Goal: Information Seeking & Learning: Learn about a topic

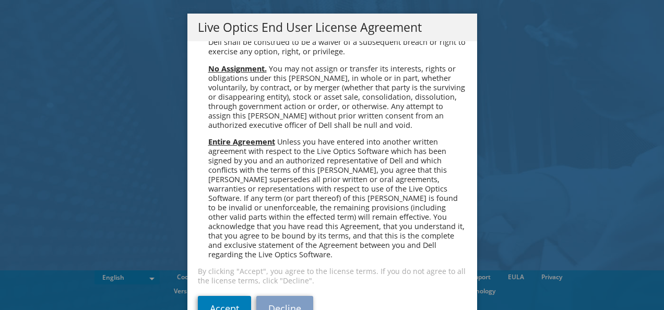
scroll to position [28, 0]
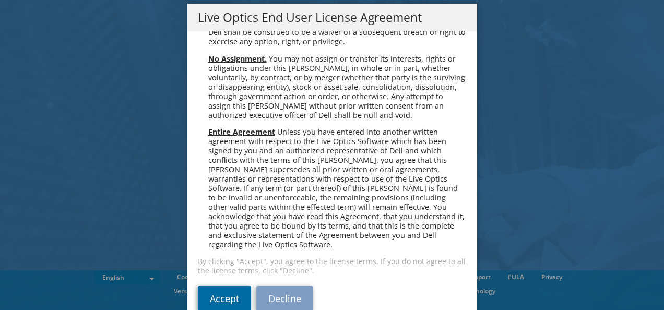
click at [219, 286] on link "Accept" at bounding box center [224, 298] width 53 height 25
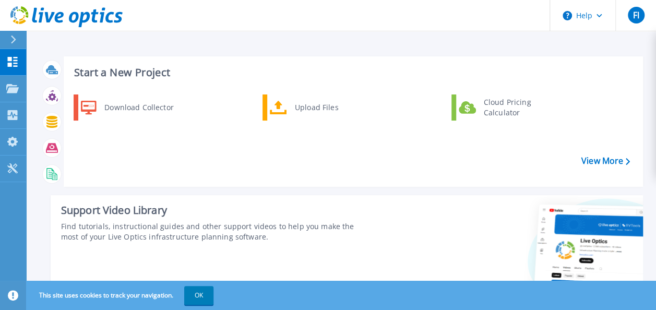
click at [13, 37] on icon at bounding box center [13, 39] width 6 height 8
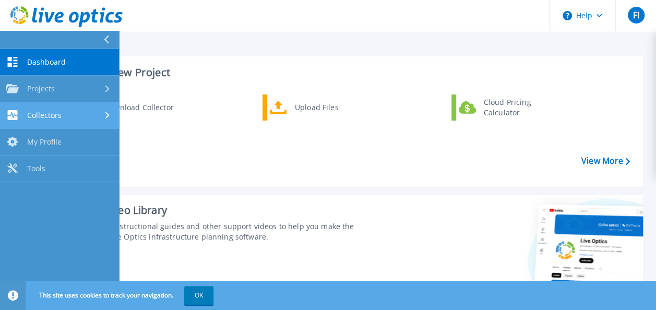
click at [70, 113] on div "Collectors" at bounding box center [59, 115] width 106 height 10
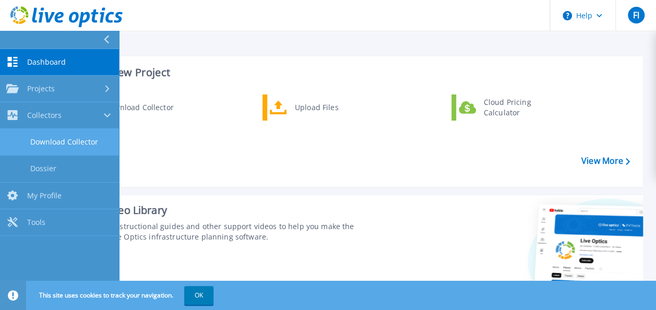
click at [77, 146] on link "Download Collector" at bounding box center [59, 142] width 119 height 27
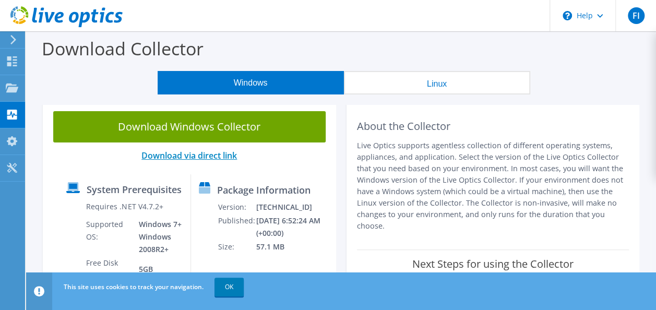
click at [202, 156] on link "Download via direct link" at bounding box center [188, 155] width 95 height 11
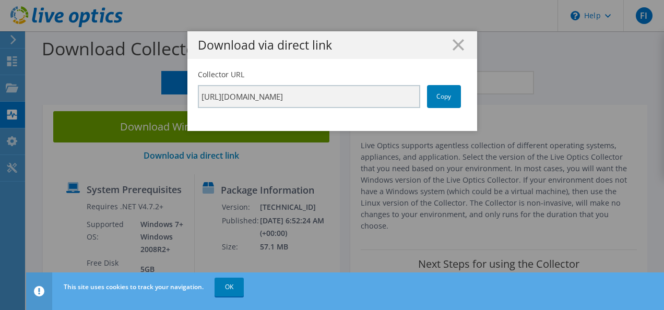
click at [452, 41] on icon at bounding box center [457, 44] width 11 height 11
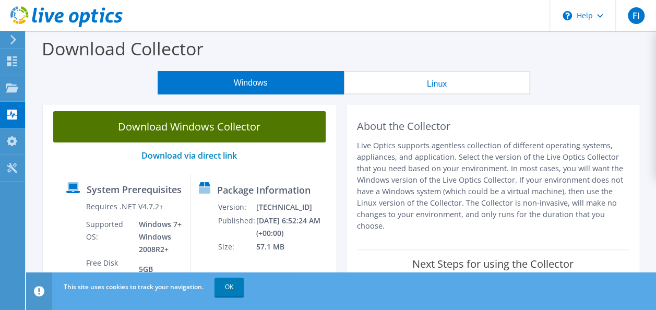
click at [193, 122] on link "Download Windows Collector" at bounding box center [189, 126] width 272 height 31
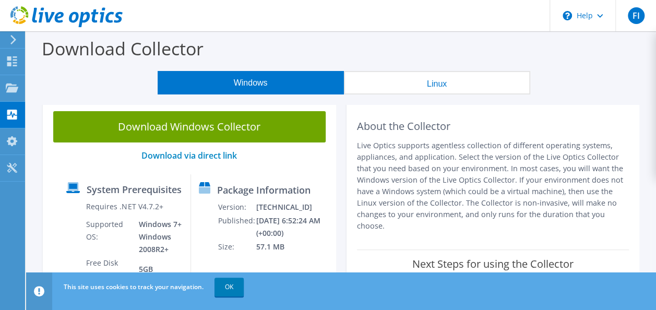
click at [15, 40] on use at bounding box center [13, 39] width 6 height 9
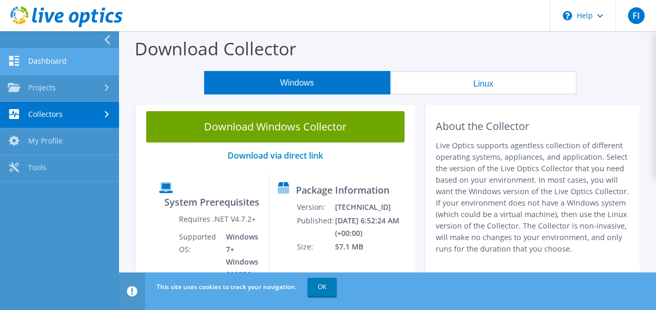
click at [72, 57] on link "Dashboard" at bounding box center [59, 62] width 119 height 27
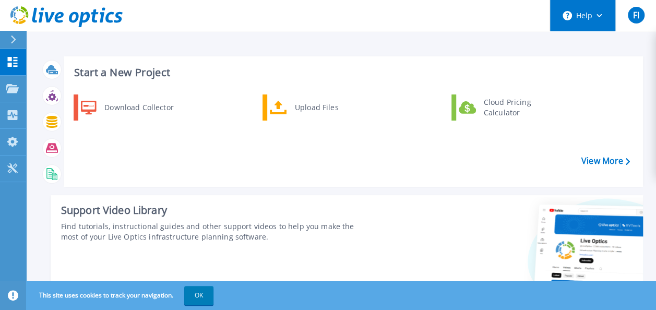
click at [601, 15] on icon at bounding box center [599, 16] width 6 height 4
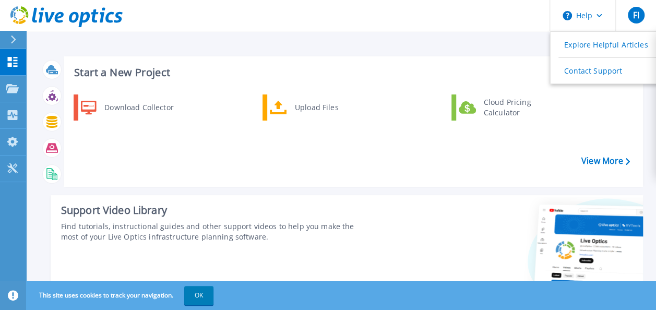
click at [372, 33] on div "Start a New Project Download Collector Upload Files Cloud Pricing Calculator Vi…" at bounding box center [341, 244] width 630 height 488
click at [8, 36] on button at bounding box center [13, 40] width 26 height 18
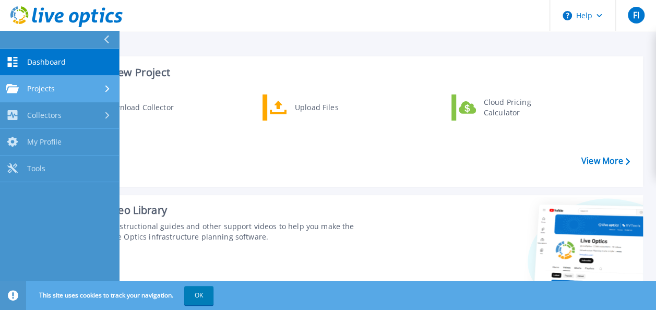
click at [40, 89] on span "Projects" at bounding box center [41, 88] width 28 height 9
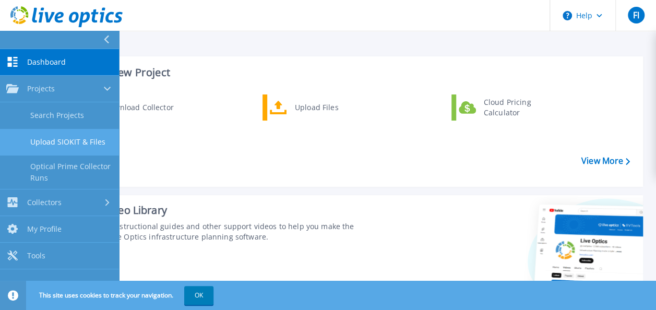
click at [56, 146] on link "Upload SIOKIT & Files" at bounding box center [59, 142] width 119 height 27
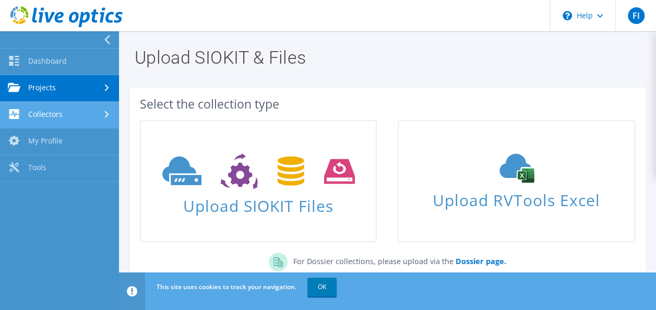
click at [52, 114] on link "Collectors" at bounding box center [59, 115] width 119 height 27
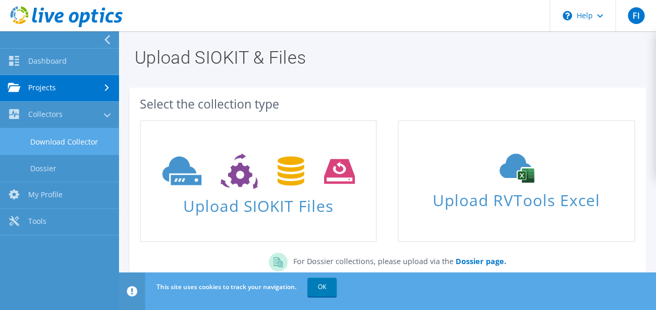
click at [45, 153] on link "Download Collector" at bounding box center [59, 141] width 119 height 27
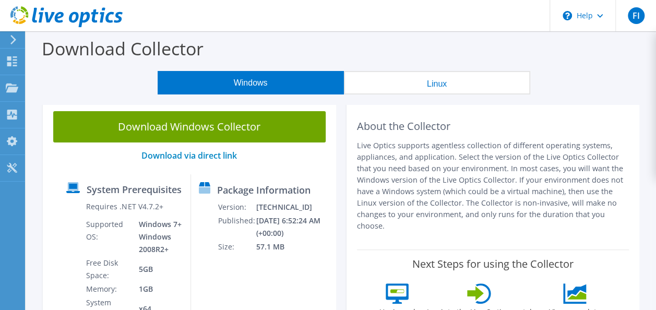
scroll to position [209, 0]
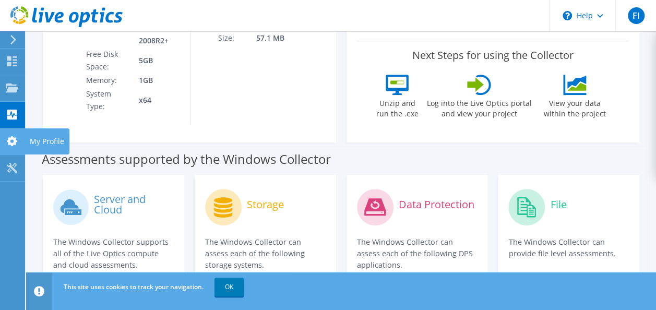
click at [9, 138] on use at bounding box center [12, 141] width 10 height 10
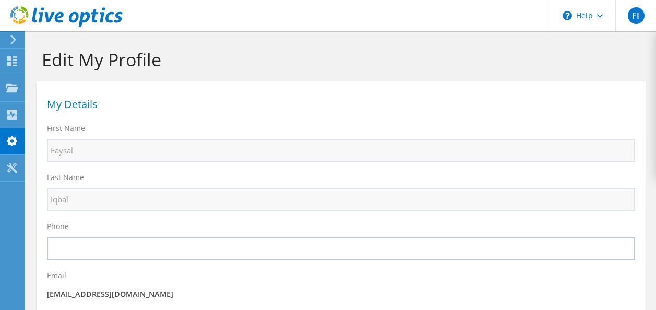
select select "18"
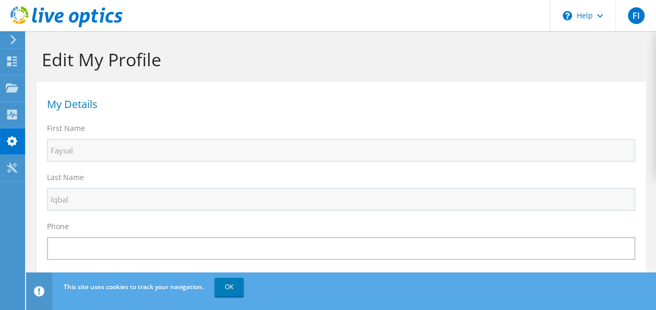
click at [11, 40] on div at bounding box center [11, 39] width 11 height 9
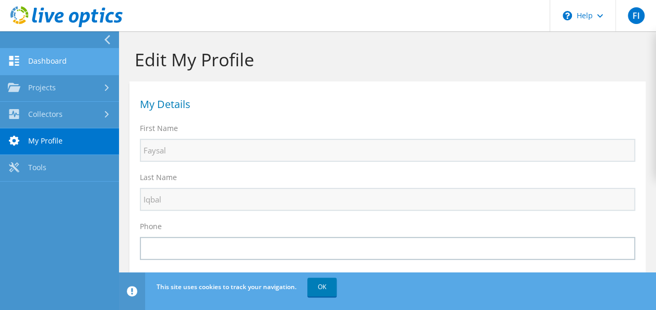
click at [27, 57] on link "Dashboard" at bounding box center [59, 62] width 119 height 27
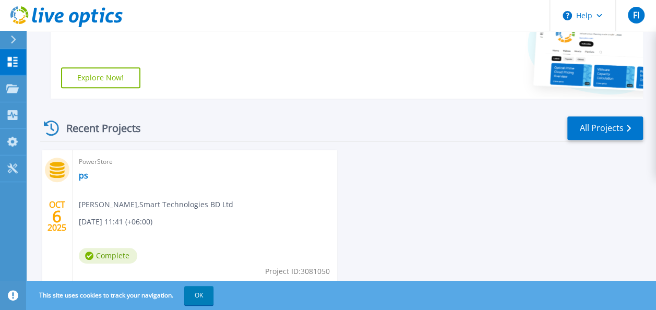
scroll to position [252, 0]
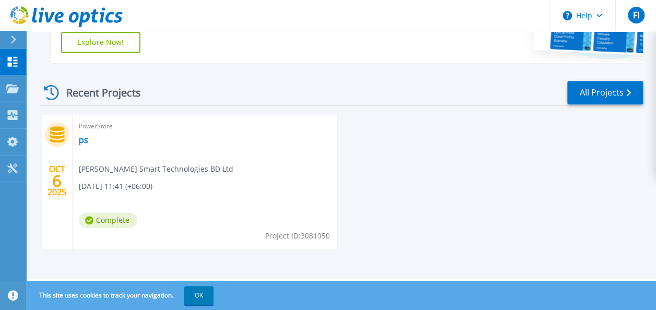
click at [102, 218] on span "Complete" at bounding box center [108, 220] width 58 height 16
click at [600, 93] on link "All Projects" at bounding box center [605, 92] width 76 height 23
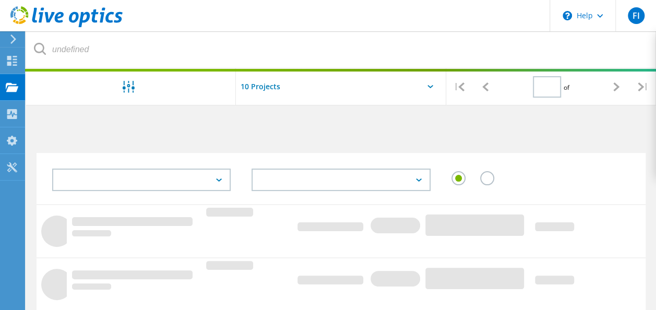
type input "1"
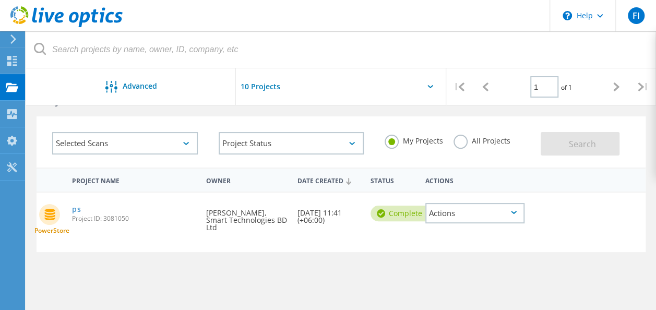
scroll to position [52, 0]
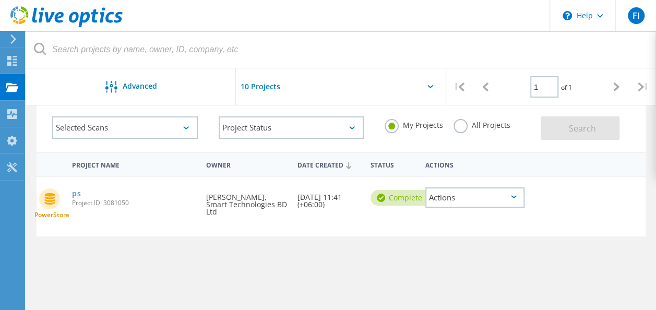
click at [47, 206] on icon at bounding box center [49, 198] width 21 height 21
click at [309, 211] on div "Date Created 10/06/2025, 11:41 (+06:00)" at bounding box center [328, 198] width 73 height 42
click at [253, 201] on div "Requested By Faysal Iqbal, Smart Technologies BD Ltd" at bounding box center [246, 201] width 91 height 49
click at [262, 204] on div "Requested By Faysal Iqbal, Smart Technologies BD Ltd" at bounding box center [246, 201] width 91 height 49
drag, startPoint x: 264, startPoint y: 204, endPoint x: 391, endPoint y: 191, distance: 127.9
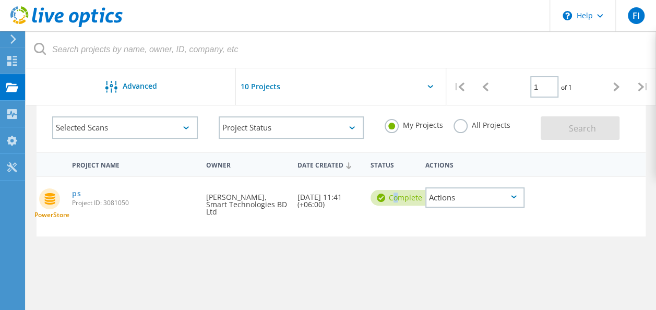
click at [391, 191] on div "Complete" at bounding box center [402, 198] width 62 height 16
drag, startPoint x: 391, startPoint y: 191, endPoint x: 458, endPoint y: 196, distance: 67.0
click at [458, 193] on div "Actions" at bounding box center [475, 197] width 110 height 41
click at [459, 198] on div "Actions" at bounding box center [474, 197] width 99 height 20
click at [360, 253] on div "Project Name Owner Date Created Status Actions PowerStore ps Project ID: 308105…" at bounding box center [341, 287] width 609 height 271
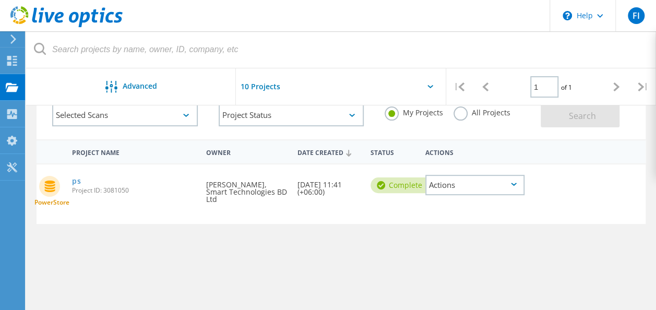
scroll to position [51, 0]
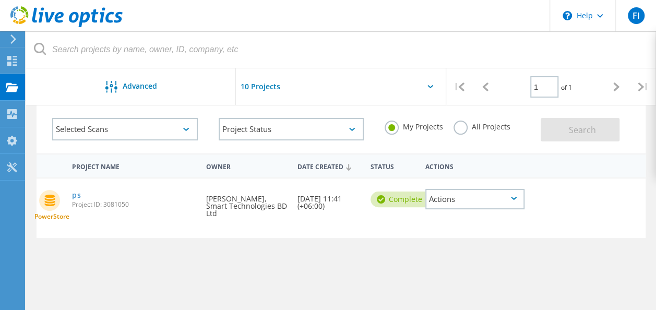
click at [93, 204] on span "Project ID: 3081050" at bounding box center [134, 204] width 124 height 6
click at [219, 200] on div "Requested By Faysal Iqbal, Smart Technologies BD Ltd" at bounding box center [246, 202] width 91 height 49
drag, startPoint x: 219, startPoint y: 200, endPoint x: 262, endPoint y: 203, distance: 42.9
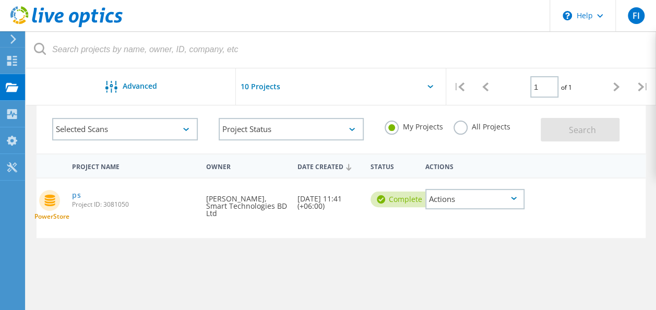
click at [262, 203] on div "Requested By Faysal Iqbal, Smart Technologies BD Ltd" at bounding box center [246, 202] width 91 height 49
drag, startPoint x: 262, startPoint y: 203, endPoint x: 333, endPoint y: 204, distance: 71.0
click at [333, 204] on div "Date Created 10/06/2025, 11:41 (+06:00)" at bounding box center [328, 199] width 73 height 42
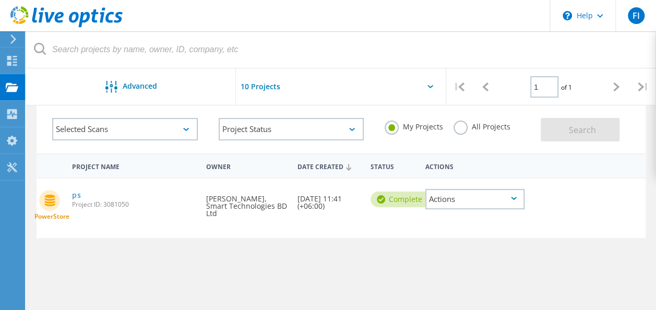
drag, startPoint x: 333, startPoint y: 204, endPoint x: 402, endPoint y: 201, distance: 69.5
click at [402, 201] on div "Complete" at bounding box center [402, 200] width 62 height 16
click at [402, 202] on div "Complete" at bounding box center [402, 200] width 62 height 16
drag, startPoint x: 402, startPoint y: 202, endPoint x: 459, endPoint y: 195, distance: 57.3
click at [459, 195] on div "Actions" at bounding box center [474, 199] width 99 height 20
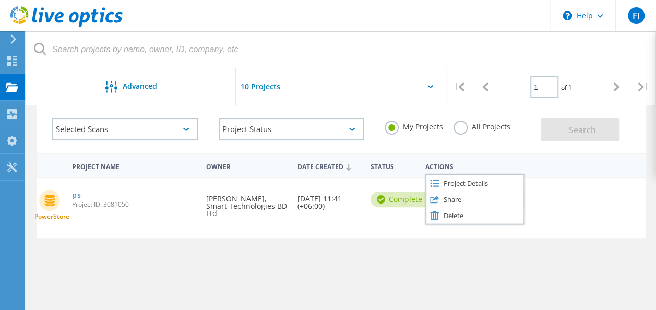
click at [376, 240] on div "Project Name Owner Date Created Status Actions PowerStore ps Project ID: 308105…" at bounding box center [341, 288] width 609 height 271
click at [468, 127] on label "All Projects" at bounding box center [481, 126] width 57 height 10
click at [0, 0] on input "All Projects" at bounding box center [0, 0] width 0 height 0
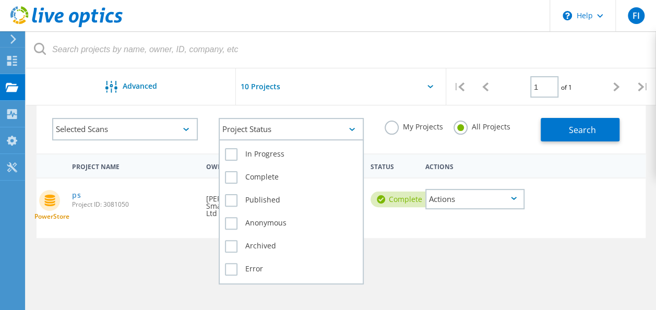
click at [278, 132] on div "Project Status" at bounding box center [292, 129] width 146 height 22
click at [278, 134] on div "Project Status" at bounding box center [292, 129] width 146 height 22
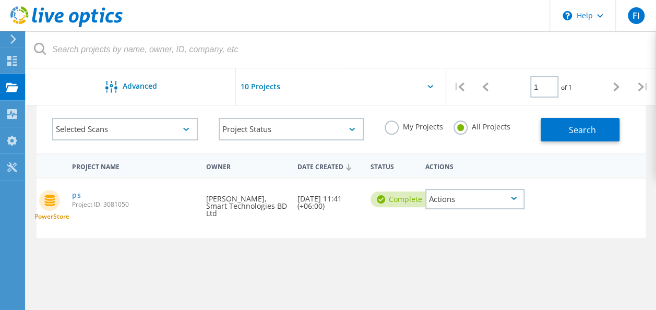
scroll to position [0, 0]
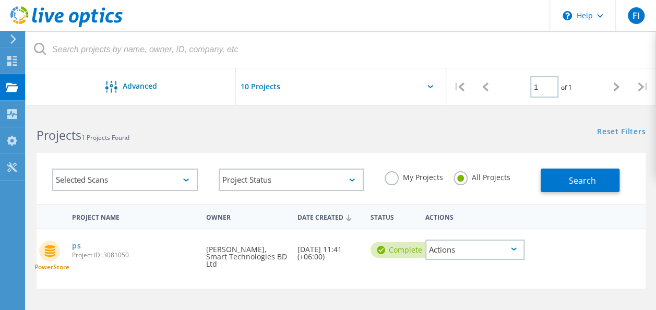
click at [132, 184] on div "Selected Scans" at bounding box center [125, 180] width 146 height 22
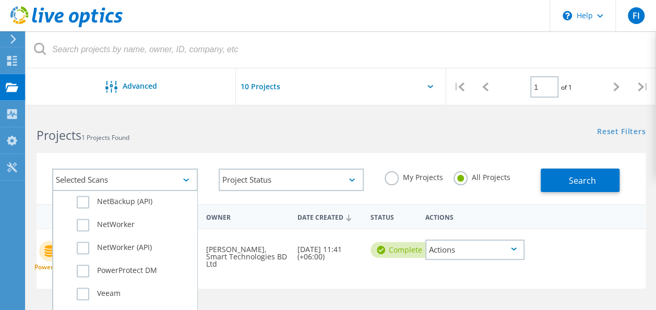
click at [244, 135] on h2 "Projects 1 Projects Found" at bounding box center [184, 135] width 294 height 17
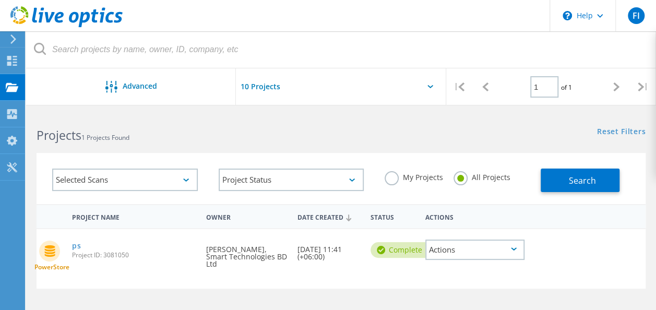
drag, startPoint x: 101, startPoint y: 261, endPoint x: 118, endPoint y: 274, distance: 21.2
click at [118, 274] on div "PowerStore ps Project ID: 3081050 Requested By Faysal Iqbal, Smart Technologies…" at bounding box center [341, 258] width 609 height 59
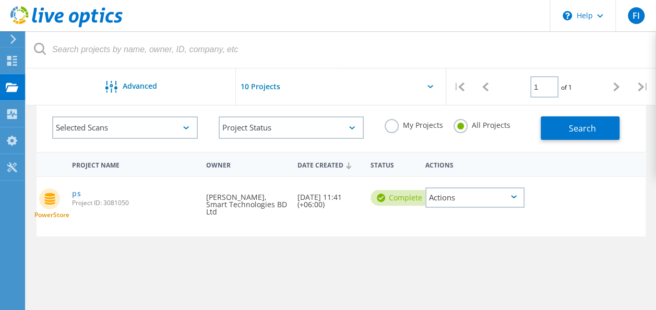
click at [399, 124] on label "My Projects" at bounding box center [414, 124] width 58 height 10
click at [0, 0] on input "My Projects" at bounding box center [0, 0] width 0 height 0
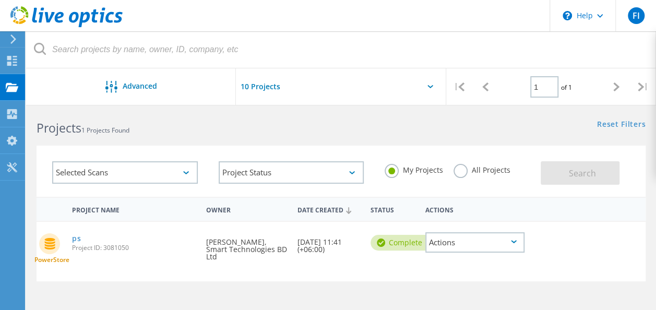
scroll to position [0, 0]
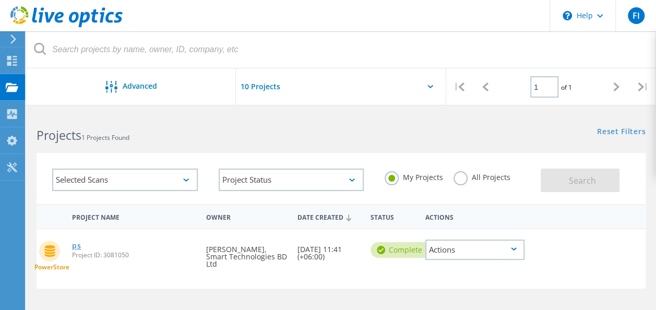
click at [75, 247] on link "ps" at bounding box center [76, 245] width 9 height 7
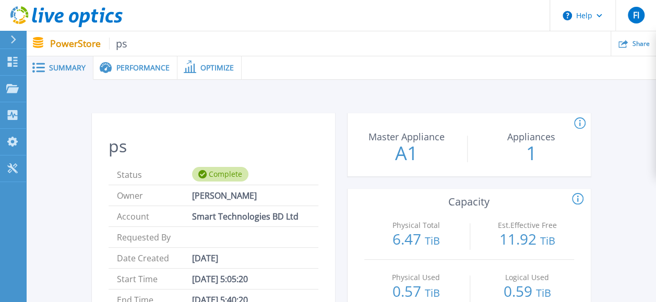
click at [152, 69] on span "Performance" at bounding box center [142, 67] width 53 height 7
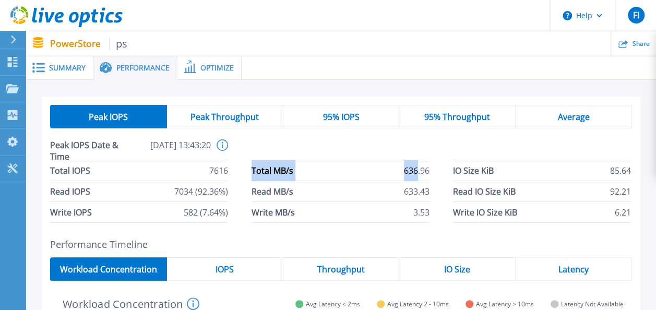
drag, startPoint x: 243, startPoint y: 175, endPoint x: 417, endPoint y: 170, distance: 173.9
click at [417, 170] on div "Total IOPS 7616 Total MB/s 636.96 IO Size KiB 85.64 Read IOPS 7034 (92.36%) Rea…" at bounding box center [341, 191] width 582 height 63
drag, startPoint x: 134, startPoint y: 174, endPoint x: 258, endPoint y: 168, distance: 123.8
click at [258, 168] on div "Total IOPS 7616 Total MB/s 636.96 IO Size KiB 85.64 Read IOPS 7034 (92.36%) Rea…" at bounding box center [341, 191] width 582 height 63
click at [52, 66] on span "Summary" at bounding box center [67, 67] width 37 height 7
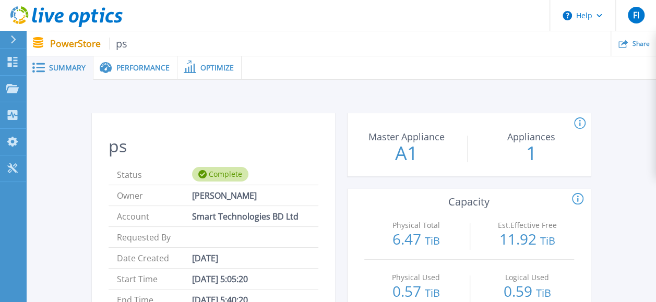
click at [181, 74] on div "Optimize" at bounding box center [209, 67] width 64 height 23
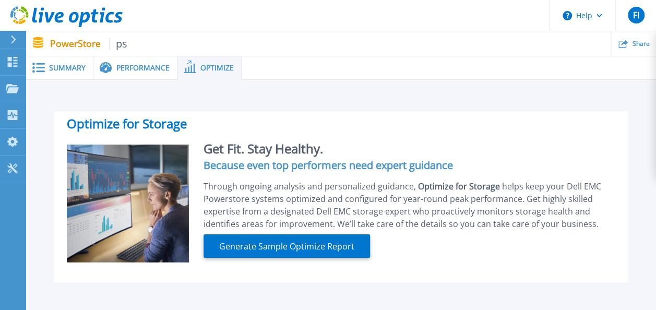
click at [62, 81] on div "Optimize for Storage Get Fit. Stay Healthy. Because even top performers need ex…" at bounding box center [341, 189] width 630 height 218
click at [63, 70] on span "Summary" at bounding box center [67, 67] width 37 height 7
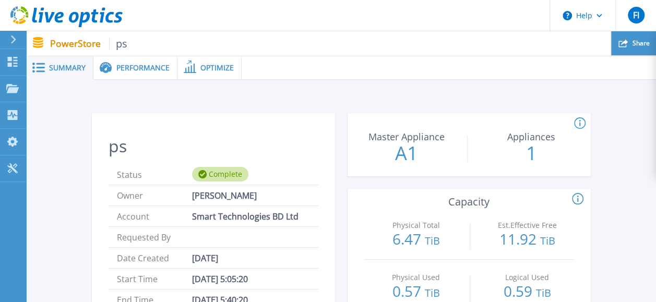
click at [645, 40] on span "Share" at bounding box center [640, 43] width 17 height 6
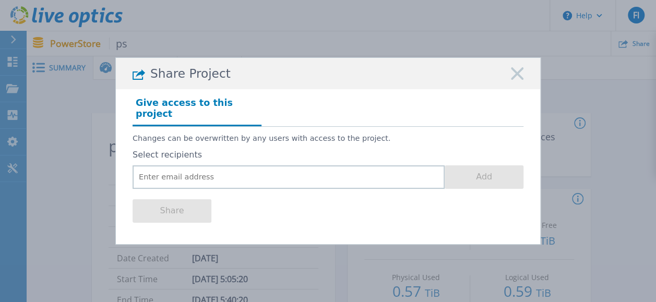
click at [517, 78] on icon at bounding box center [517, 73] width 13 height 13
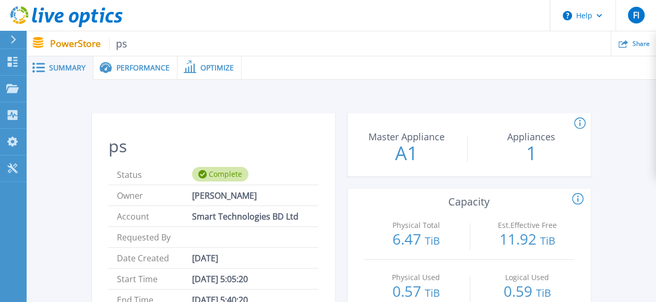
click at [59, 64] on span "Summary" at bounding box center [67, 67] width 37 height 7
click at [41, 67] on rect at bounding box center [40, 68] width 9 height 2
click at [41, 66] on icon at bounding box center [38, 68] width 13 height 10
click at [141, 68] on span "Performance" at bounding box center [142, 67] width 53 height 7
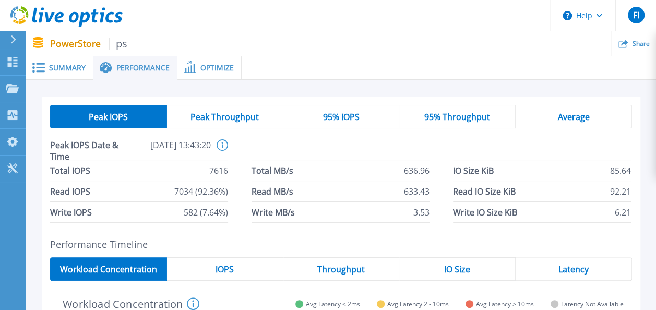
click at [222, 65] on span "Optimize" at bounding box center [216, 67] width 33 height 7
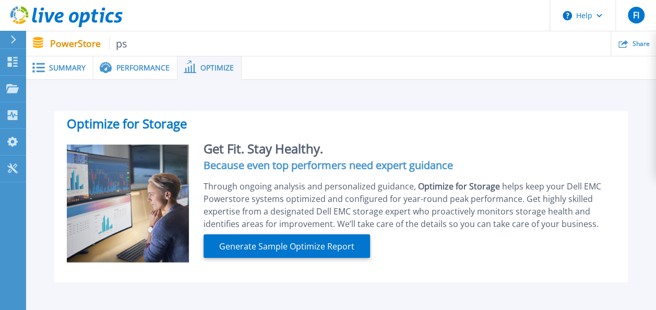
click at [152, 64] on span "Performance" at bounding box center [142, 67] width 53 height 7
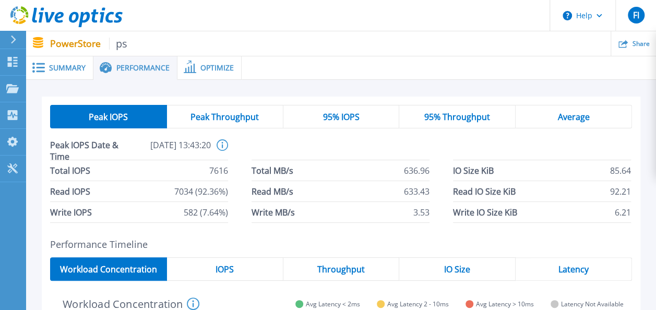
click at [221, 65] on span "Optimize" at bounding box center [216, 67] width 33 height 7
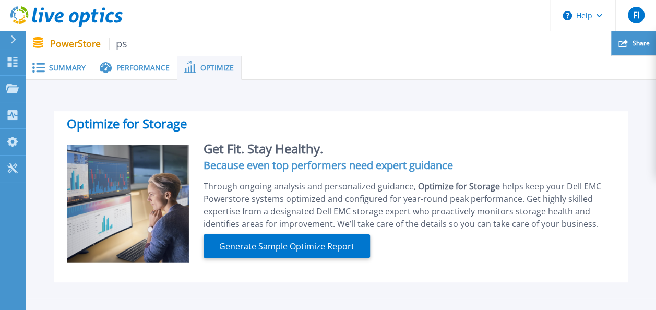
click at [638, 34] on div "Share" at bounding box center [633, 43] width 45 height 25
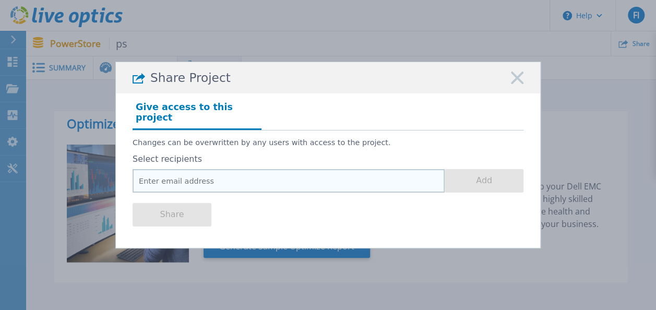
click at [188, 173] on input "email" at bounding box center [289, 180] width 312 height 23
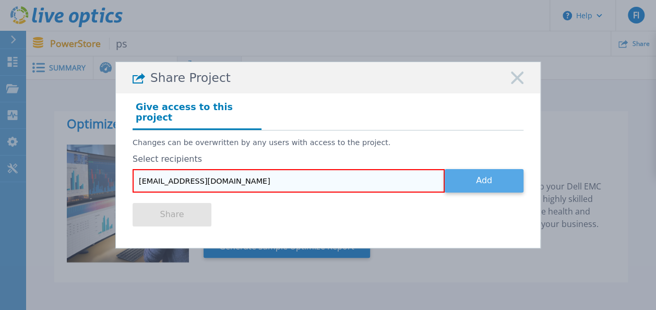
type input "ferdous.ahammed@smartbd.com"
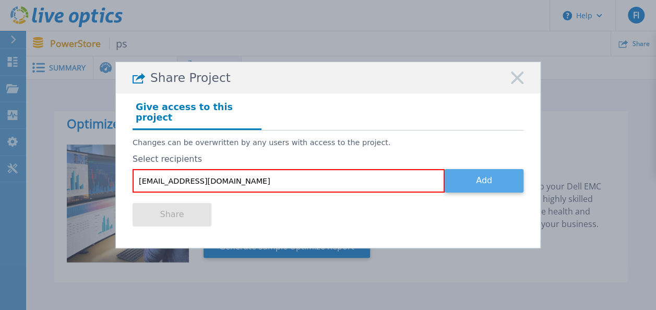
click at [473, 169] on button "Add" at bounding box center [484, 180] width 79 height 23
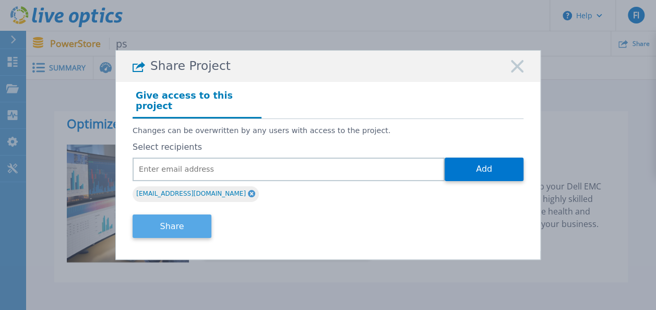
click at [171, 214] on button "Share" at bounding box center [172, 225] width 79 height 23
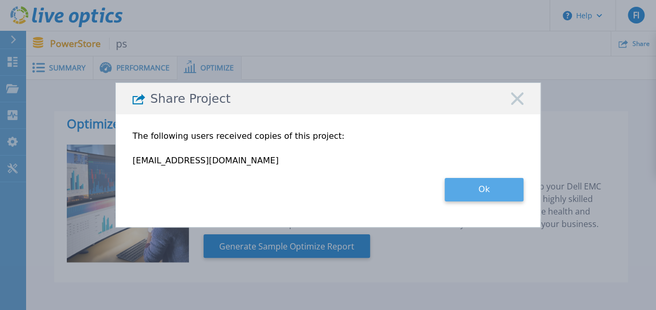
click at [487, 186] on button "Ok" at bounding box center [484, 189] width 79 height 23
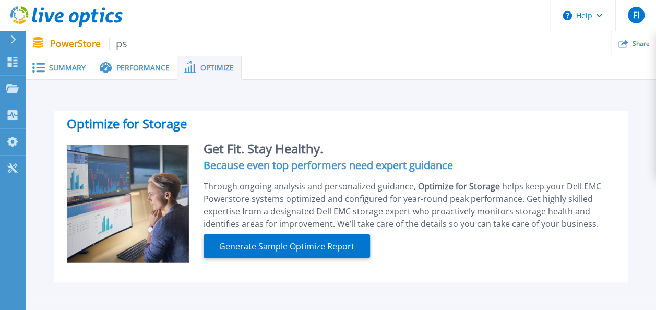
click at [123, 67] on span "Performance" at bounding box center [142, 67] width 53 height 7
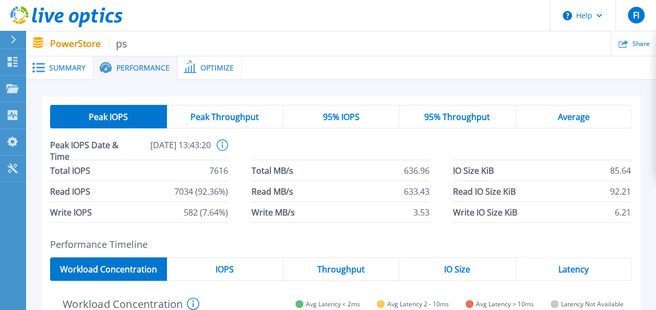
click at [69, 65] on span "Summary" at bounding box center [67, 67] width 37 height 7
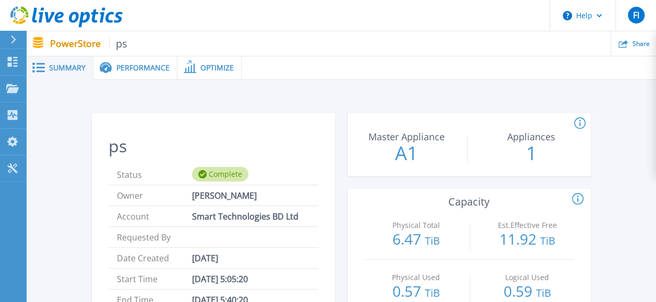
click at [144, 71] on span "Performance" at bounding box center [142, 67] width 53 height 7
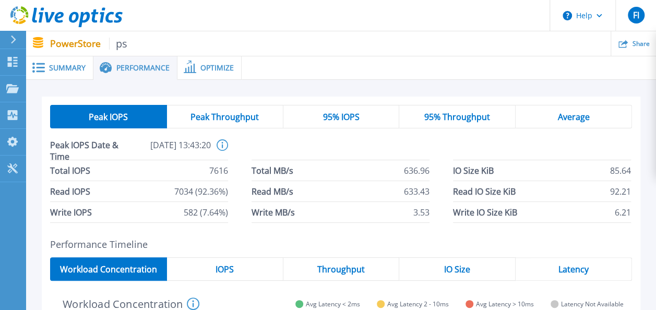
click at [223, 71] on span "Optimize" at bounding box center [216, 67] width 33 height 7
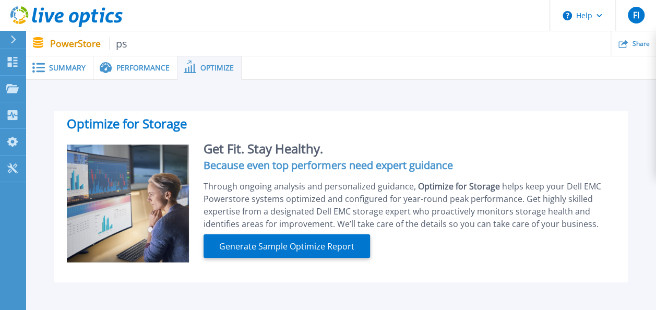
click at [75, 71] on span "Summary" at bounding box center [67, 67] width 37 height 7
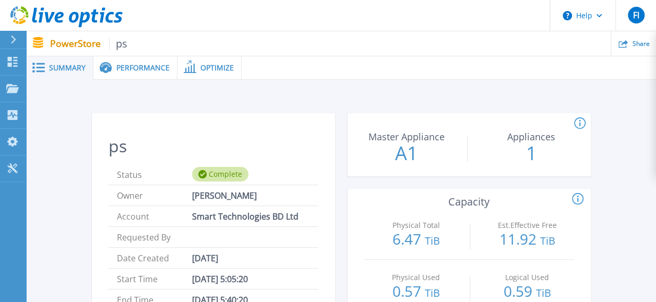
click at [16, 44] on div at bounding box center [17, 40] width 17 height 18
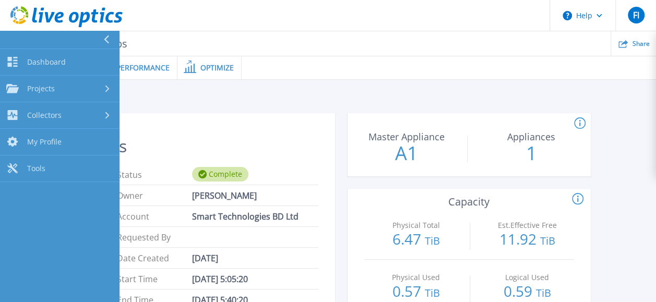
click at [108, 38] on icon at bounding box center [106, 39] width 6 height 8
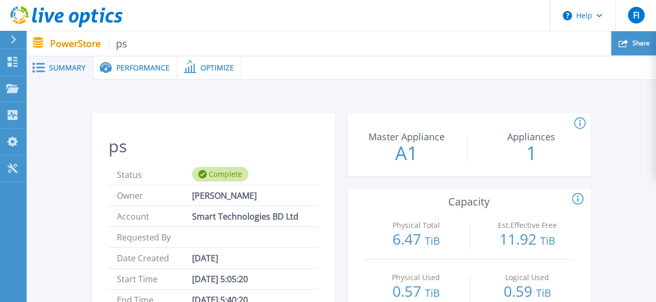
click at [647, 50] on div "Share" at bounding box center [633, 43] width 45 height 25
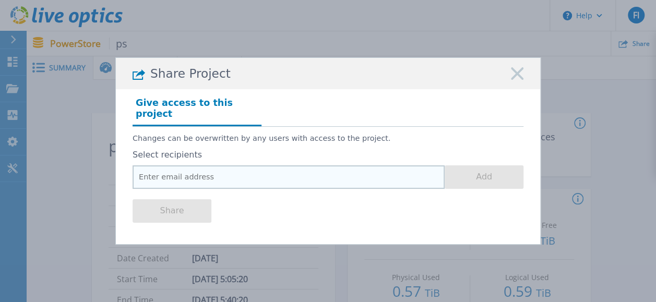
click at [255, 173] on input "email" at bounding box center [289, 176] width 312 height 23
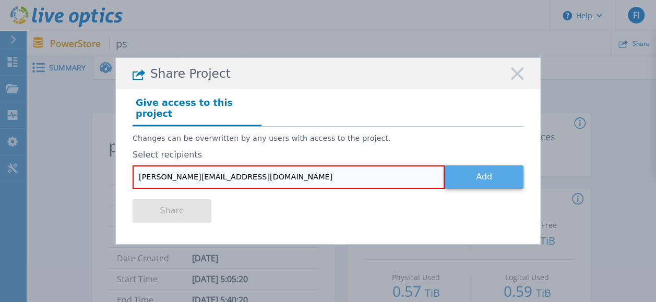
type input "hasan.jahidul@smartbd.com"
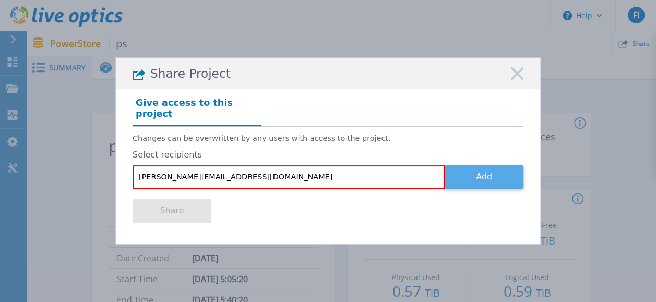
click at [465, 175] on button "Add" at bounding box center [484, 176] width 79 height 23
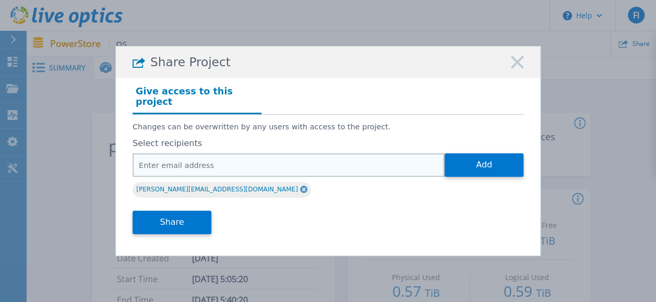
click at [223, 161] on input "email" at bounding box center [289, 164] width 312 height 23
click at [265, 162] on input "email" at bounding box center [289, 164] width 312 height 23
paste input "[EMAIL_ADDRESS][DOMAIN_NAME]"
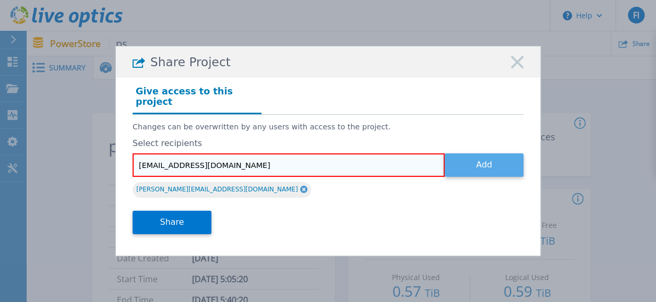
type input "[EMAIL_ADDRESS][DOMAIN_NAME]"
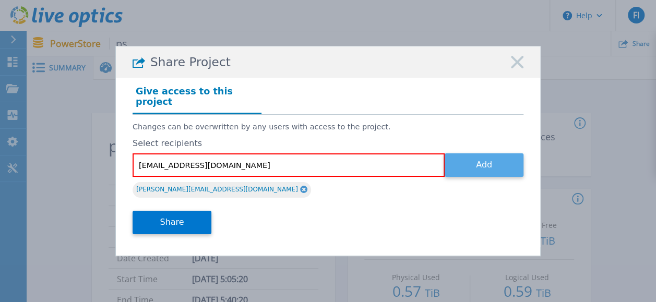
click at [465, 156] on button "Add" at bounding box center [484, 164] width 79 height 23
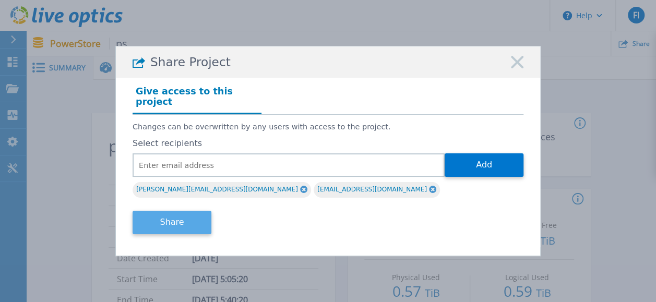
click at [168, 218] on button "Share" at bounding box center [172, 222] width 79 height 23
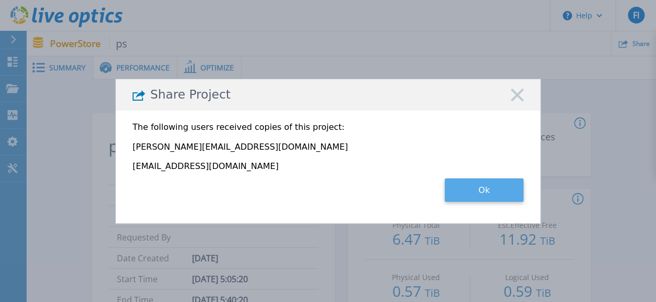
click at [468, 193] on button "Ok" at bounding box center [484, 189] width 79 height 23
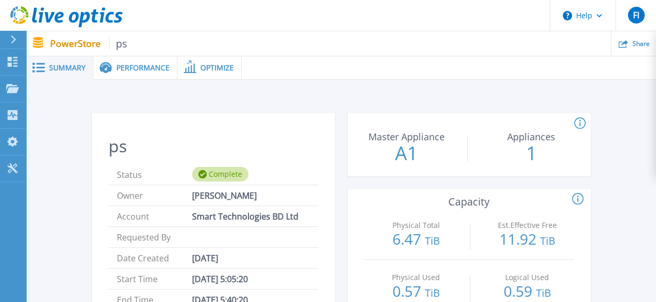
click at [14, 40] on icon at bounding box center [13, 39] width 6 height 8
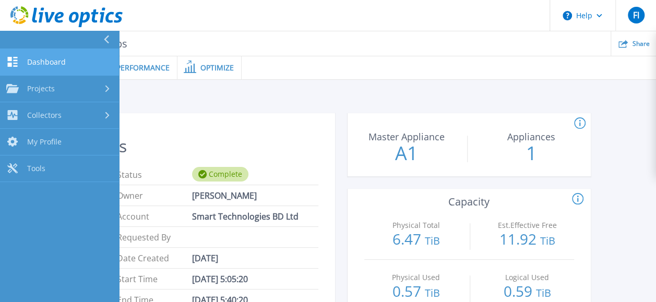
click at [52, 62] on span "Dashboard" at bounding box center [46, 61] width 39 height 9
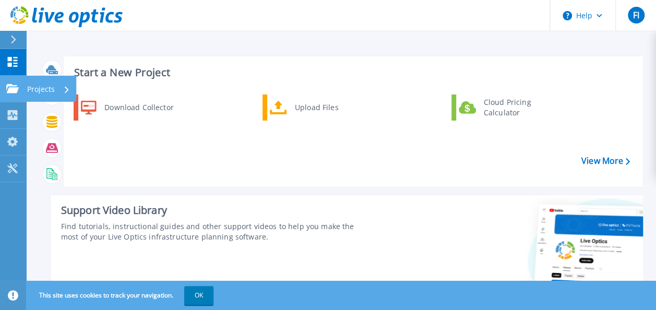
click at [17, 86] on icon at bounding box center [12, 88] width 13 height 9
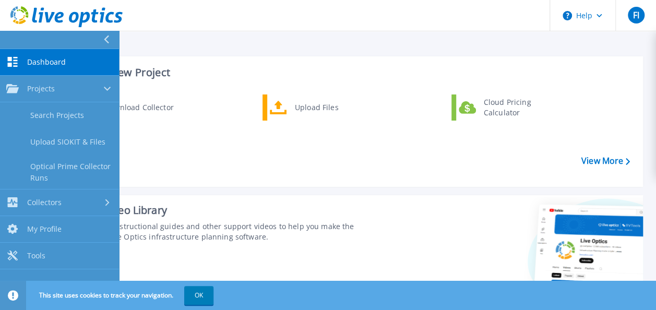
click at [314, 142] on div "Download Collector Upload Files Cloud Pricing Calculator" at bounding box center [352, 137] width 572 height 90
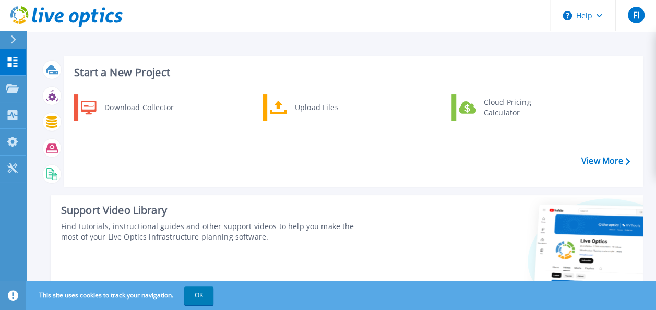
click at [13, 38] on icon at bounding box center [13, 39] width 5 height 8
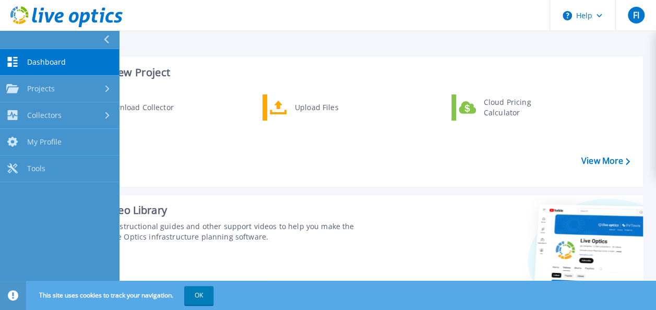
click at [43, 54] on link "Dashboard Dashboard" at bounding box center [59, 62] width 119 height 27
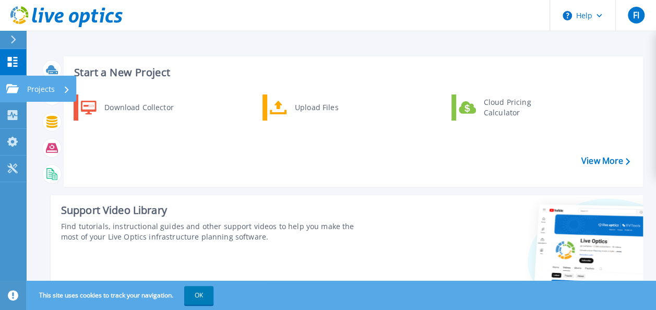
click at [13, 78] on link "Projects Projects" at bounding box center [13, 89] width 26 height 27
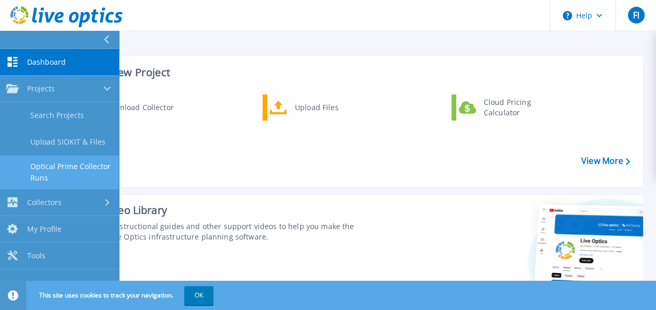
click at [90, 170] on link "Optical Prime Collector Runs" at bounding box center [59, 172] width 119 height 33
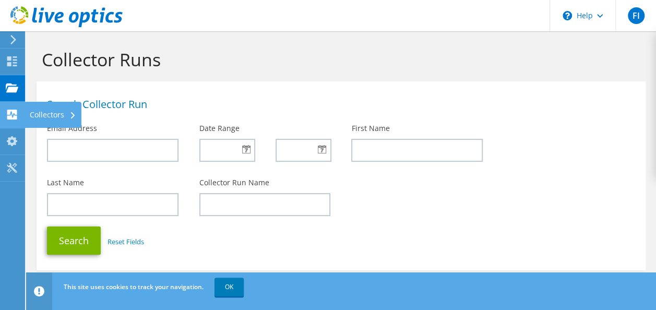
click at [13, 113] on use at bounding box center [12, 115] width 10 height 10
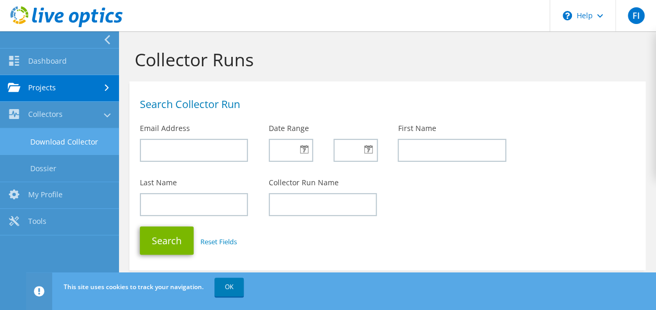
click at [63, 141] on link "Download Collector" at bounding box center [59, 141] width 119 height 27
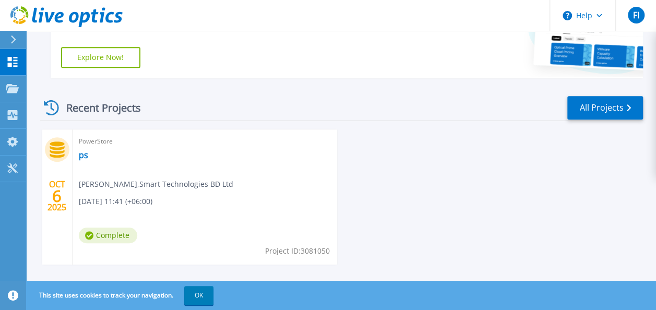
scroll to position [252, 0]
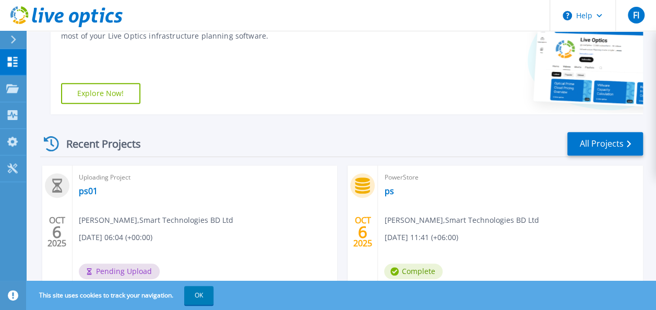
scroll to position [252, 0]
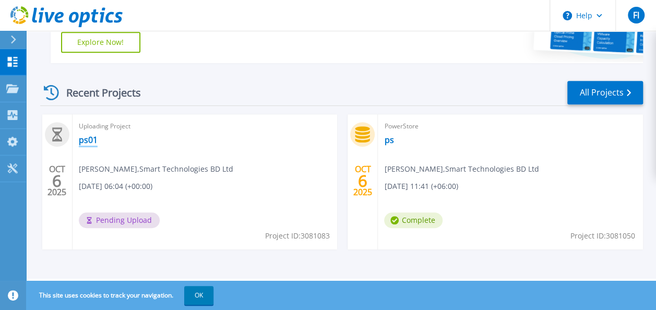
click at [89, 142] on link "ps01" at bounding box center [88, 140] width 19 height 10
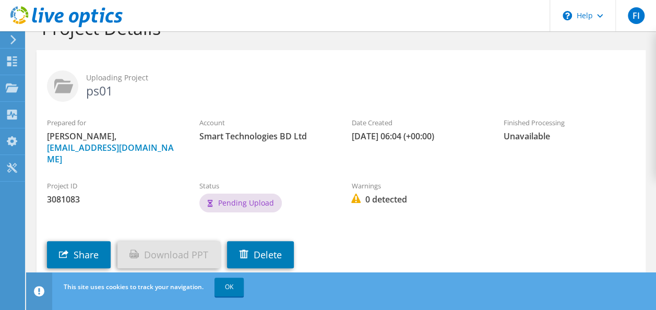
scroll to position [56, 0]
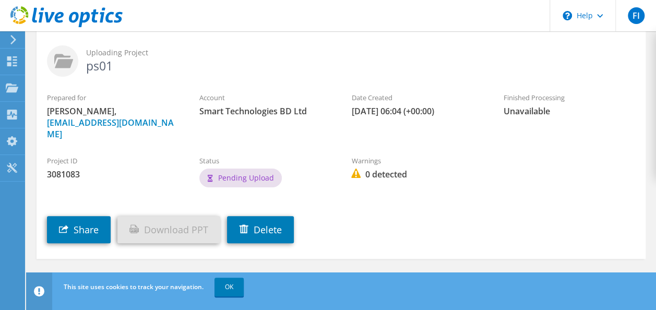
click at [232, 173] on span "Pending Upload" at bounding box center [246, 178] width 56 height 10
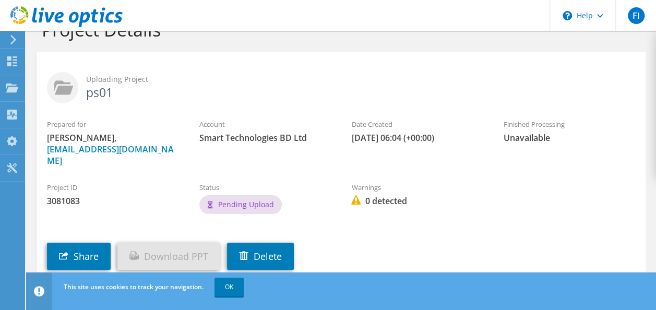
scroll to position [0, 0]
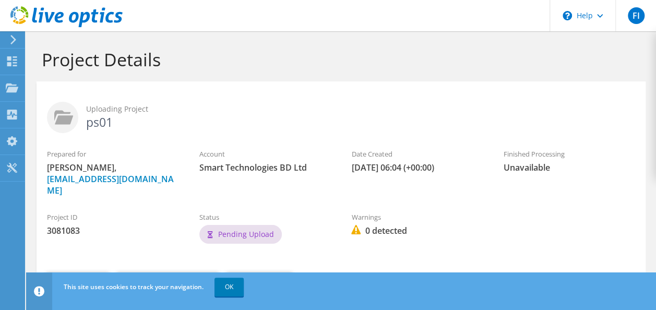
click at [248, 228] on div "Pending Upload" at bounding box center [240, 234] width 82 height 19
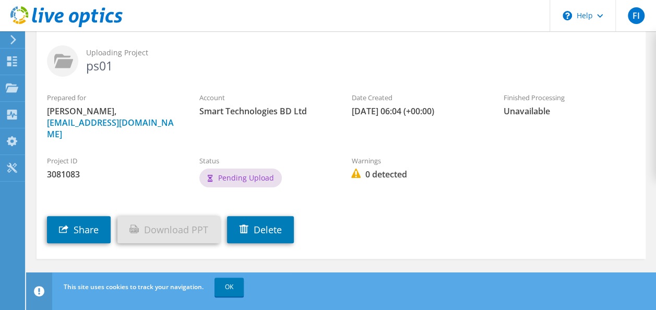
click at [8, 38] on div at bounding box center [11, 39] width 11 height 9
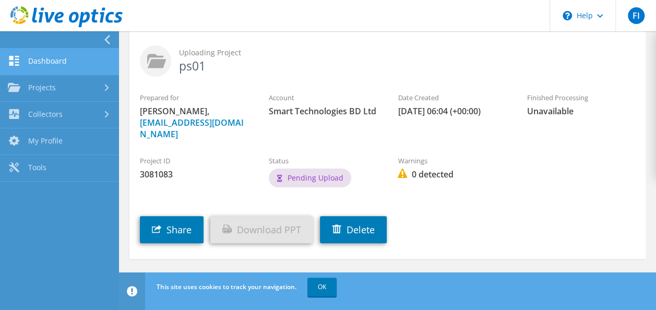
click at [46, 53] on link "Dashboard" at bounding box center [59, 62] width 119 height 27
click at [48, 61] on link "Dashboard" at bounding box center [59, 62] width 119 height 27
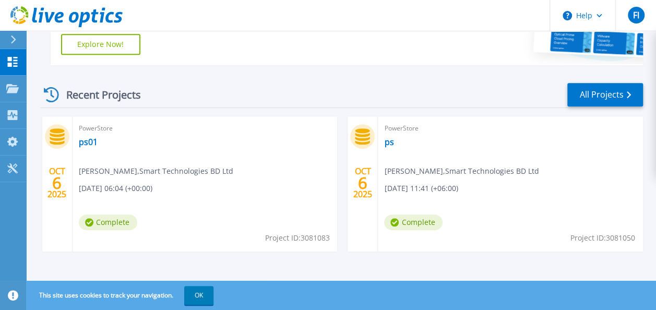
scroll to position [252, 0]
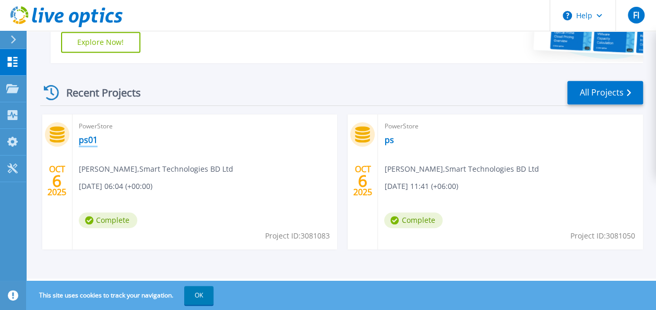
click at [88, 142] on link "ps01" at bounding box center [88, 140] width 19 height 10
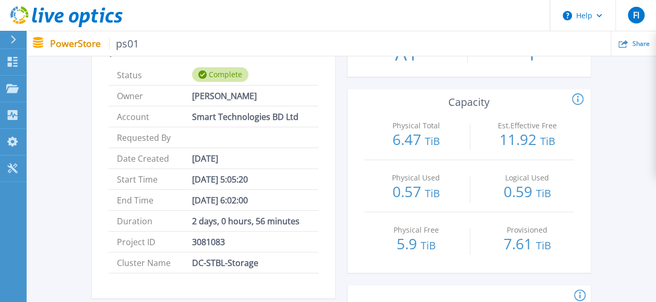
scroll to position [104, 0]
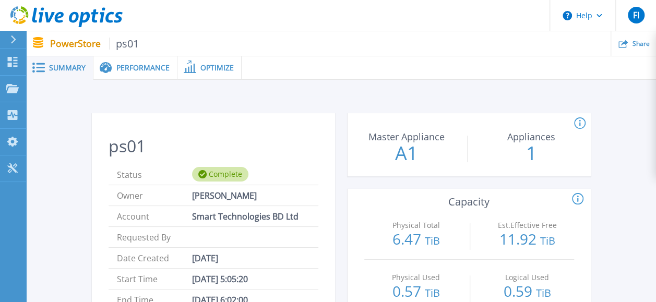
click at [134, 67] on span "Performance" at bounding box center [142, 67] width 53 height 7
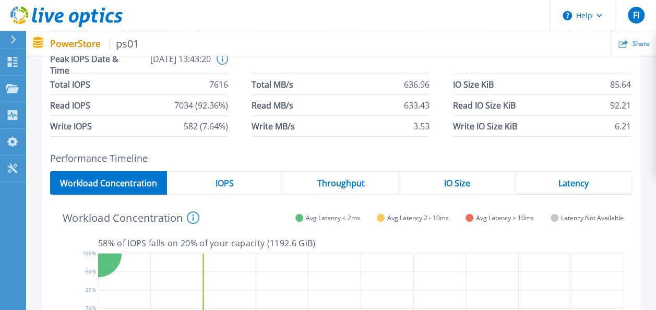
scroll to position [104, 0]
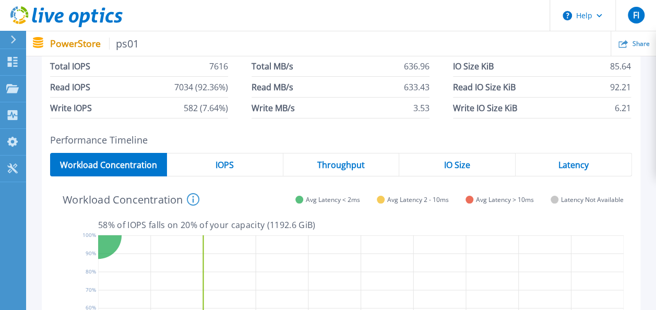
click at [235, 168] on div "IOPS" at bounding box center [225, 164] width 116 height 23
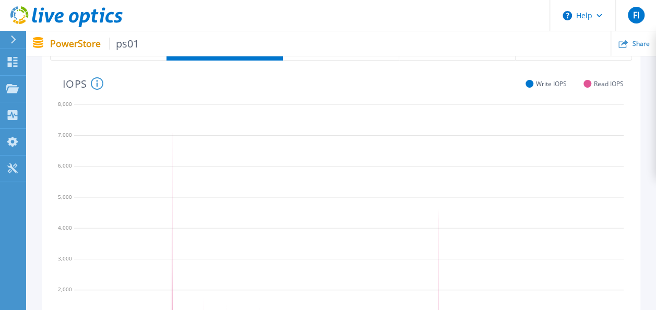
scroll to position [52, 0]
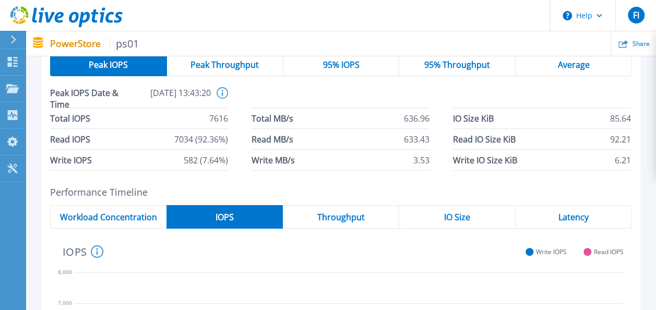
click at [347, 217] on span "Throughput" at bounding box center [340, 217] width 47 height 8
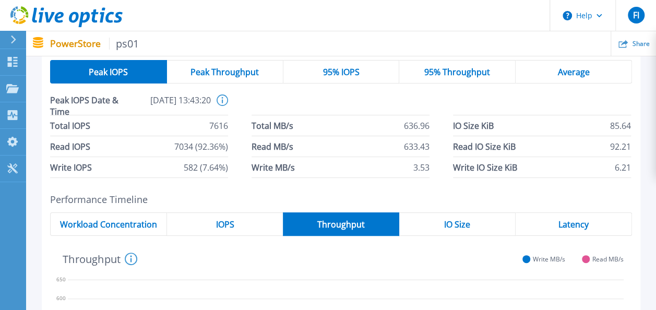
scroll to position [0, 0]
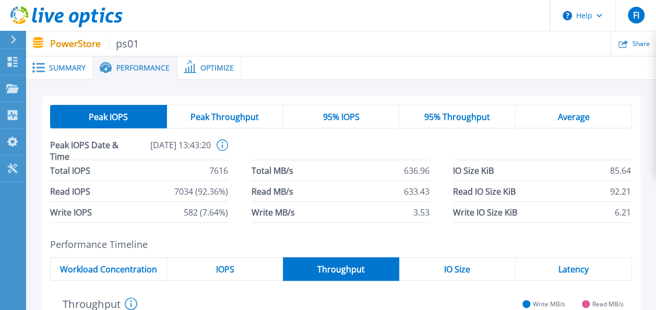
click at [227, 121] on span "Peak Throughput" at bounding box center [224, 117] width 68 height 8
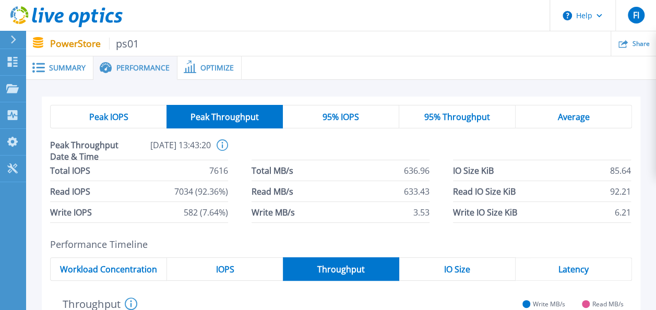
click at [337, 114] on span "95% IOPS" at bounding box center [341, 117] width 37 height 8
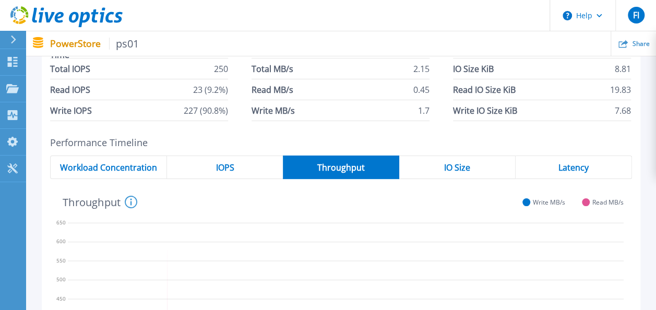
scroll to position [104, 0]
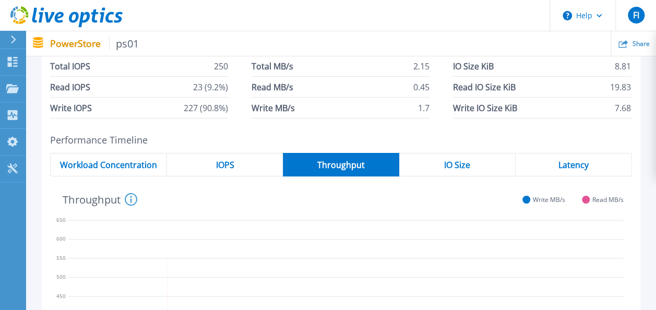
click at [440, 158] on div "IO Size" at bounding box center [457, 164] width 116 height 23
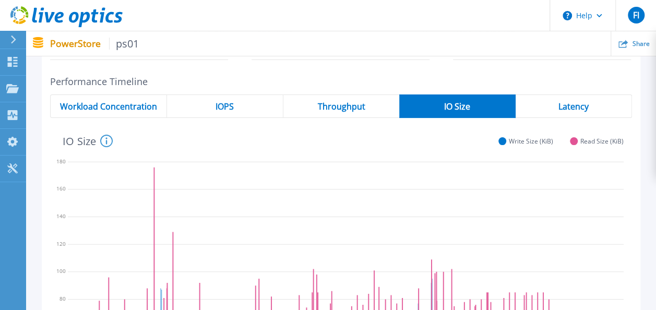
scroll to position [52, 0]
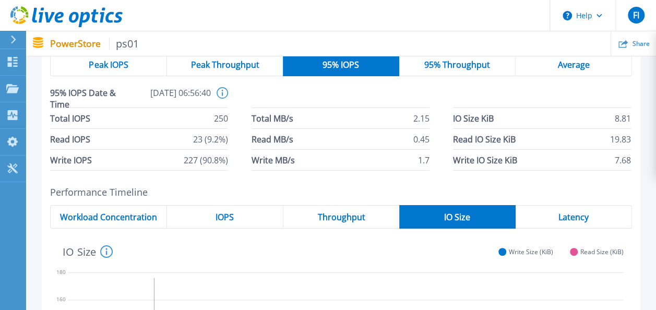
click at [470, 63] on span "95% Throughput" at bounding box center [457, 65] width 66 height 8
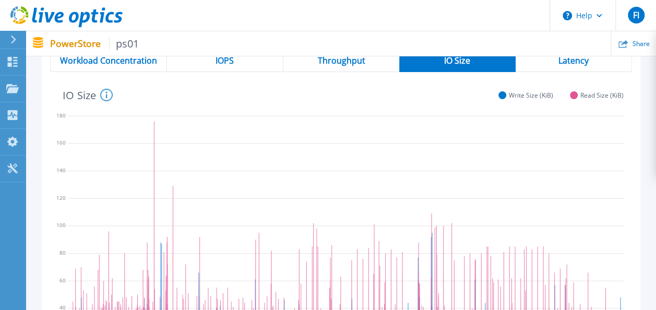
scroll to position [0, 0]
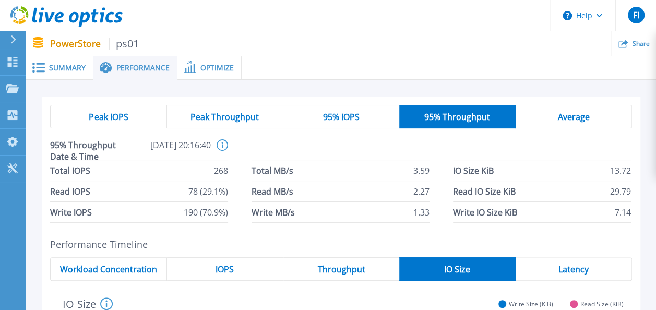
click at [556, 115] on div "Average" at bounding box center [574, 116] width 116 height 23
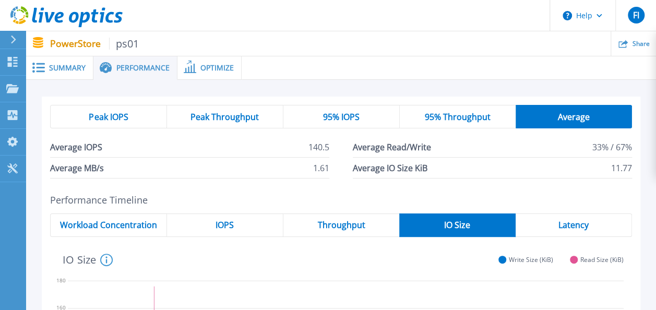
click at [220, 68] on span "Optimize" at bounding box center [216, 67] width 33 height 7
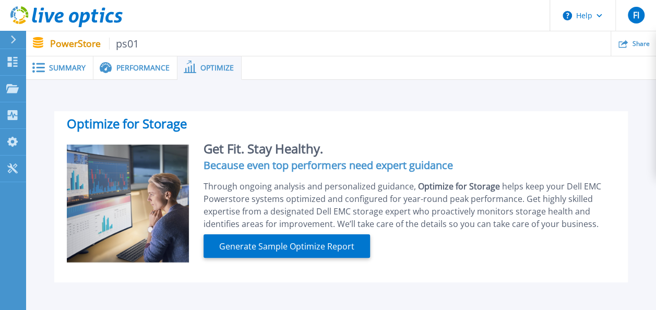
click at [135, 64] on span "Performance" at bounding box center [142, 67] width 53 height 7
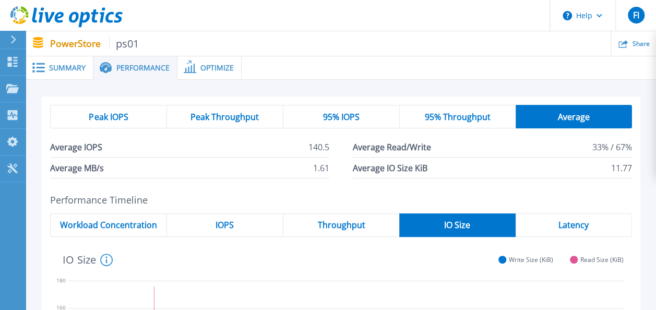
click at [221, 119] on span "Peak Throughput" at bounding box center [224, 117] width 68 height 8
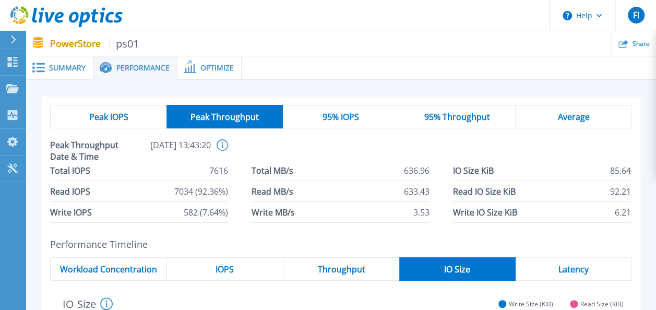
click at [114, 115] on span "Peak IOPS" at bounding box center [108, 117] width 39 height 8
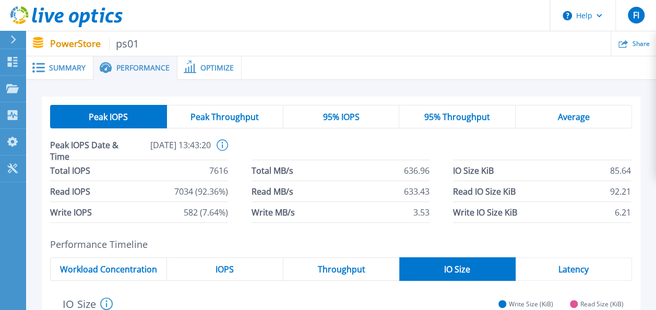
click at [233, 105] on div "Peak Throughput" at bounding box center [225, 116] width 116 height 23
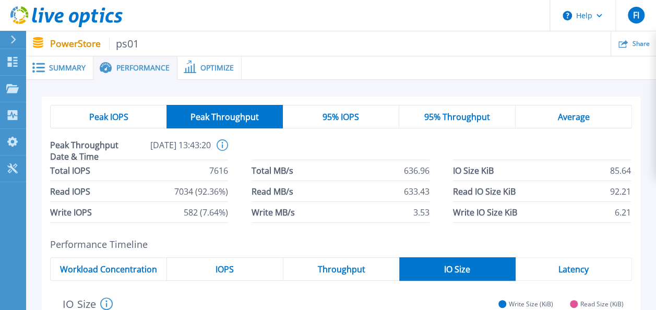
click at [133, 64] on span "Performance" at bounding box center [142, 67] width 53 height 7
click at [133, 66] on span "Performance" at bounding box center [142, 67] width 53 height 7
click at [70, 74] on div "Summary" at bounding box center [59, 67] width 67 height 23
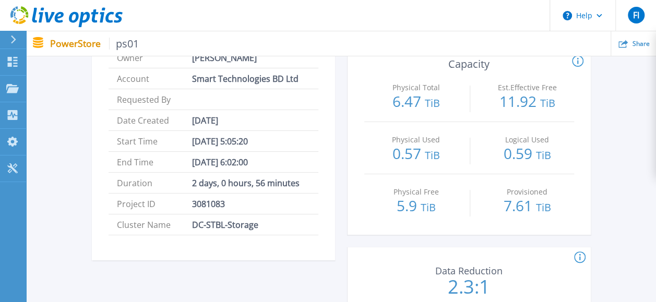
scroll to position [115, 0]
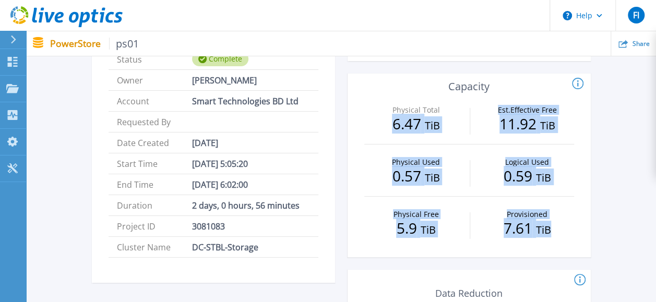
drag, startPoint x: 374, startPoint y: 115, endPoint x: 551, endPoint y: 244, distance: 219.3
click at [551, 244] on div "Physical Total 6.47 TiB Est.Effective Free 11.92 TiB Physical Used 0.57 TiB Log…" at bounding box center [469, 174] width 243 height 165
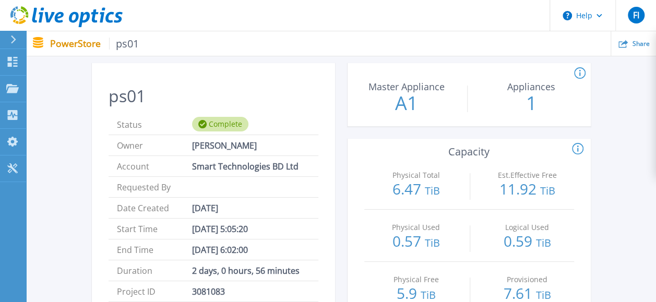
scroll to position [0, 0]
